Goal: Find specific page/section: Find specific page/section

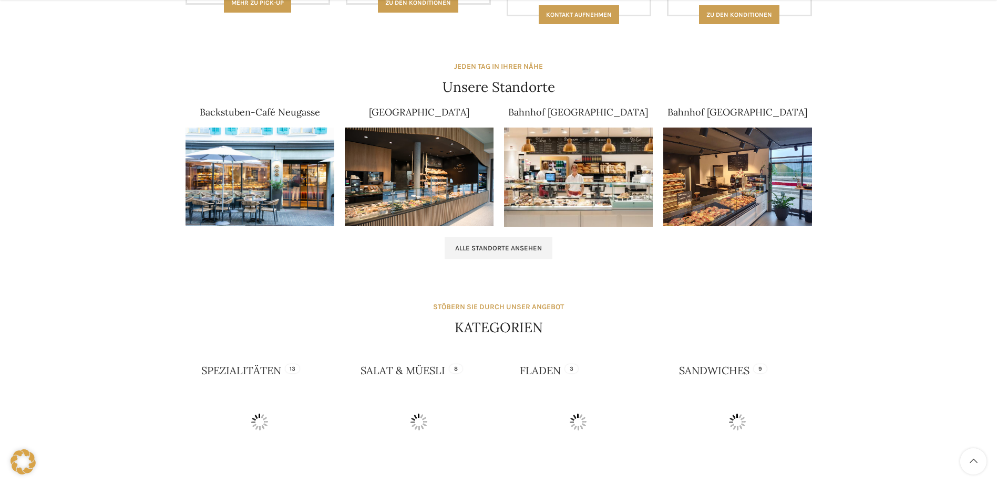
scroll to position [630, 0]
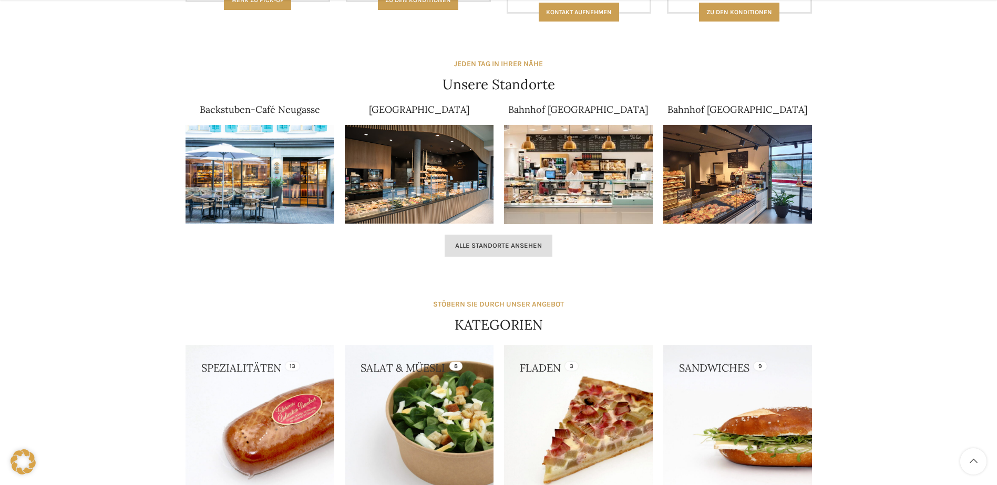
click at [510, 246] on span "Alle Standorte ansehen" at bounding box center [498, 246] width 87 height 8
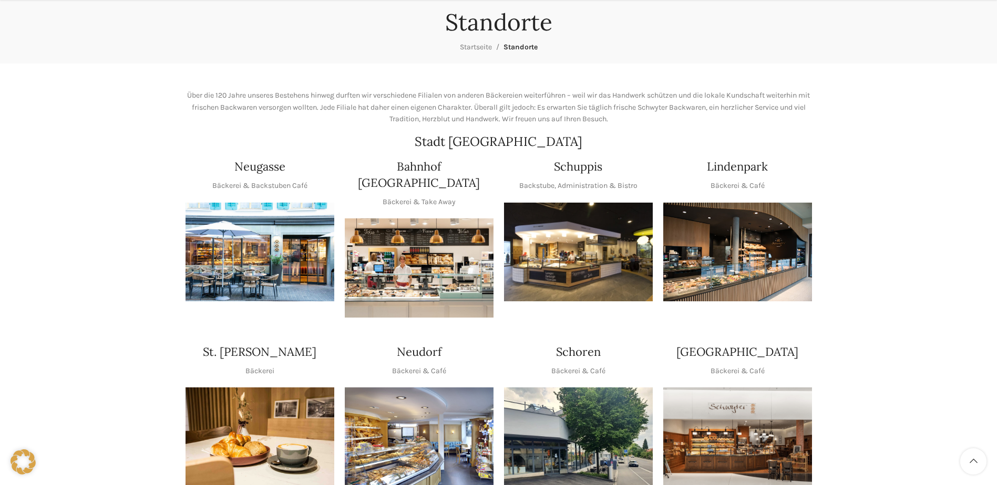
scroll to position [210, 0]
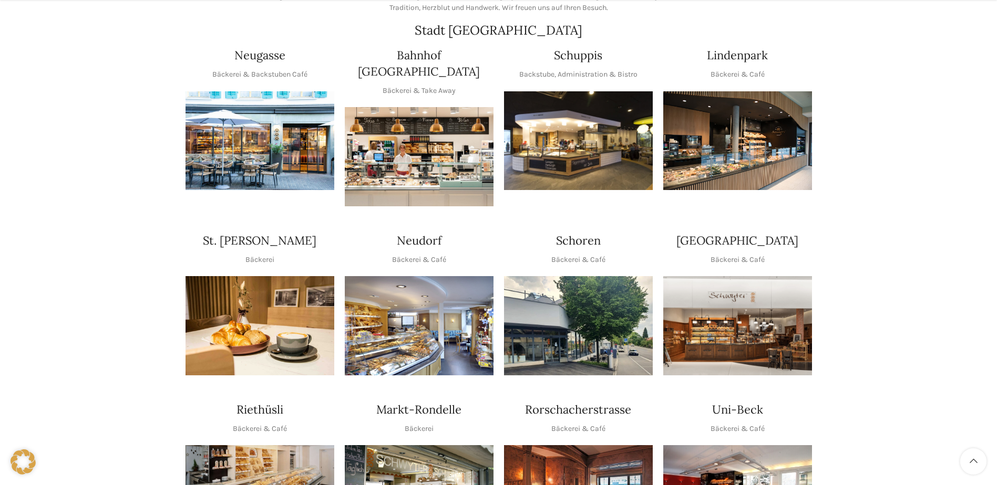
click at [445, 316] on img "1 / 1" at bounding box center [419, 325] width 149 height 99
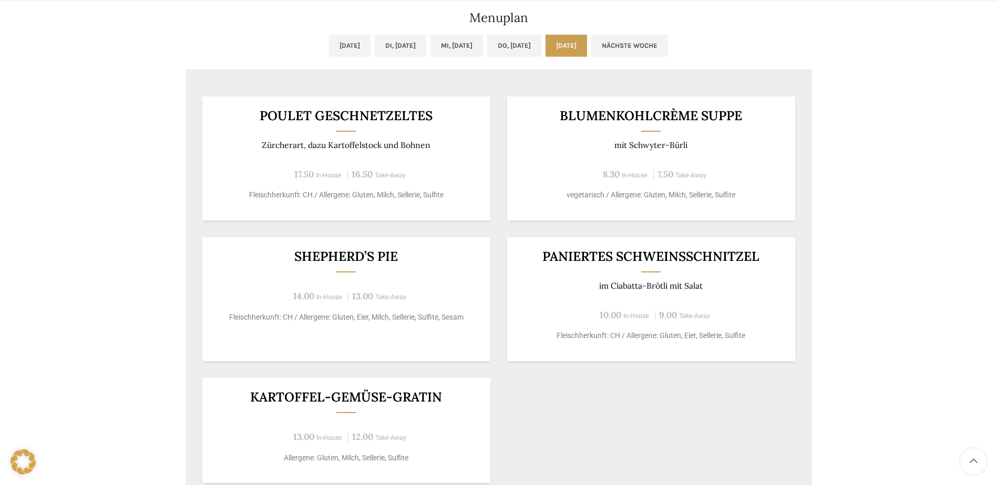
scroll to position [578, 0]
